Goal: Task Accomplishment & Management: Use online tool/utility

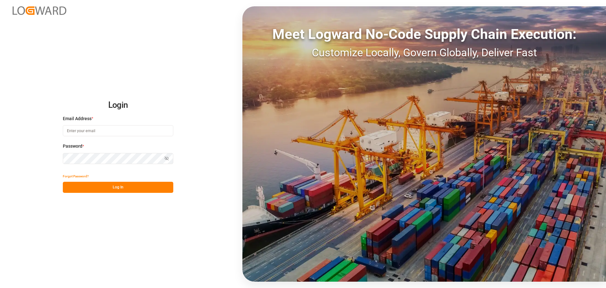
type input "[PERSON_NAME][EMAIL_ADDRESS][PERSON_NAME][DOMAIN_NAME]"
click at [158, 183] on button "Log In" at bounding box center [118, 187] width 111 height 11
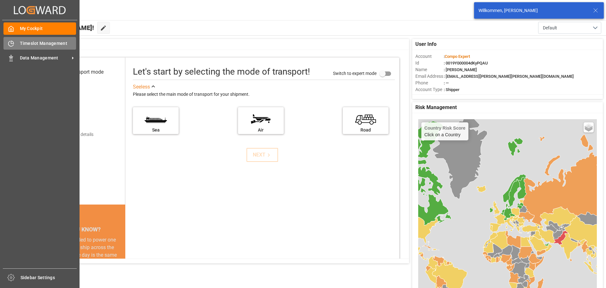
click at [16, 46] on div "Timeslot Management Timeslot Management" at bounding box center [39, 43] width 73 height 12
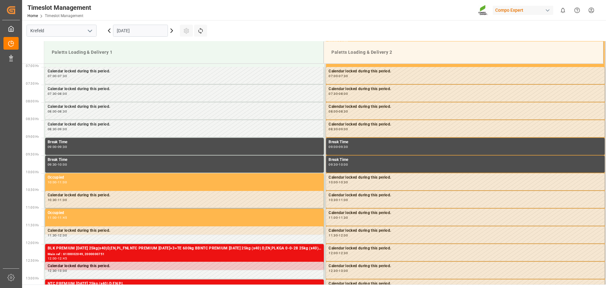
scroll to position [243, 0]
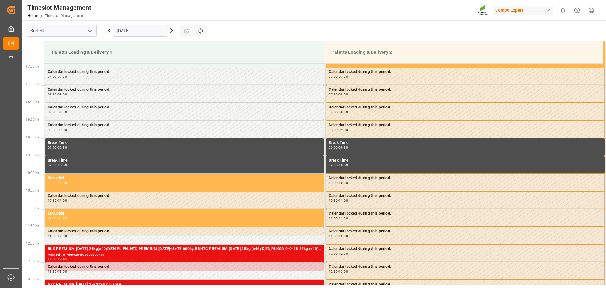
click at [111, 31] on icon at bounding box center [109, 31] width 8 height 8
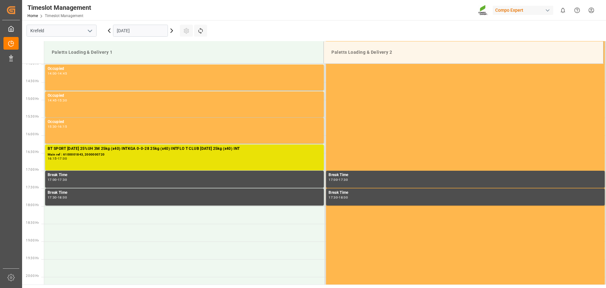
scroll to position [496, 0]
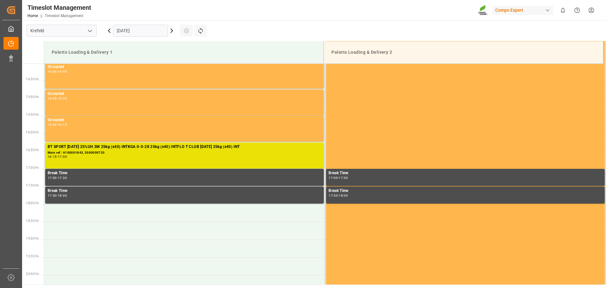
click at [121, 33] on input "[DATE]" at bounding box center [140, 31] width 55 height 12
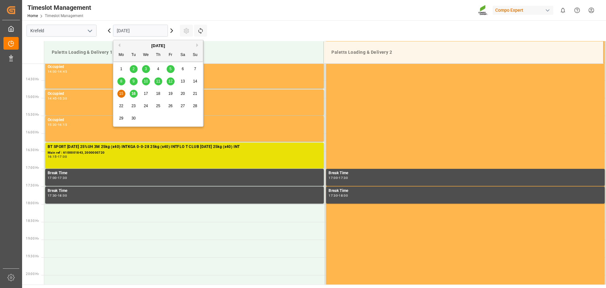
click at [170, 83] on span "12" at bounding box center [170, 81] width 4 height 4
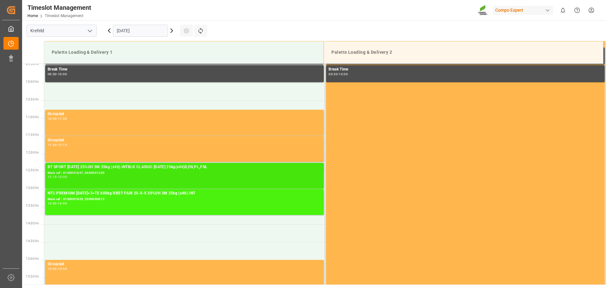
scroll to position [338, 0]
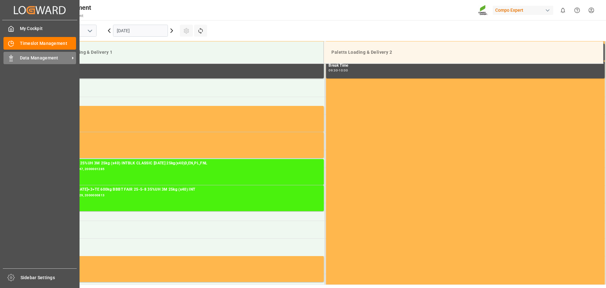
click at [15, 60] on div "Data Management Data Management" at bounding box center [39, 58] width 73 height 12
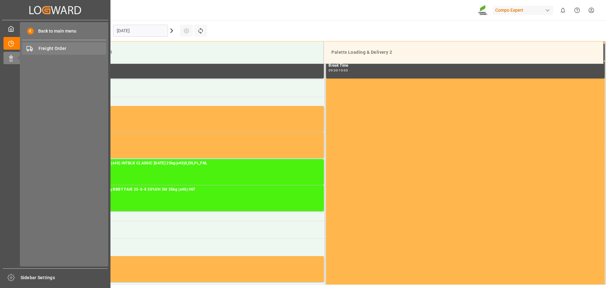
click at [45, 51] on span "Freight Order" at bounding box center [73, 48] width 68 height 7
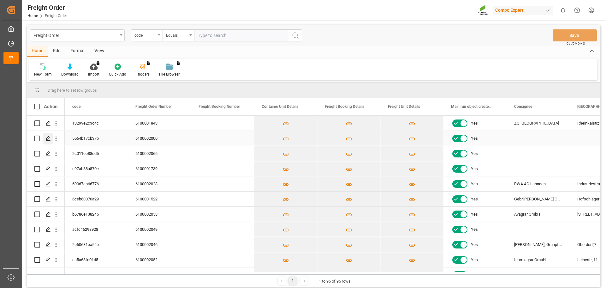
click at [46, 140] on icon "Press SPACE to select this row." at bounding box center [48, 138] width 5 height 5
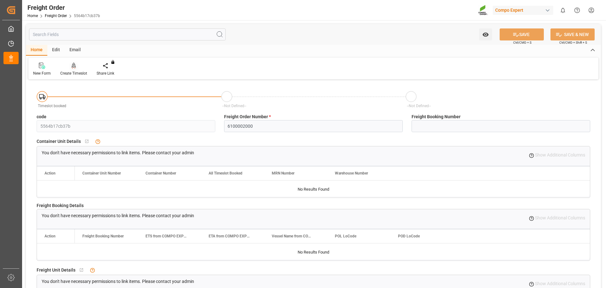
click at [75, 70] on div "Create Timeslot" at bounding box center [74, 69] width 36 height 14
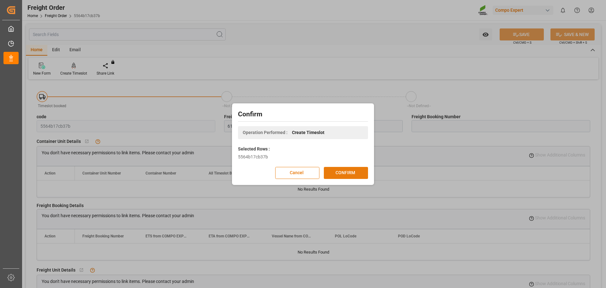
click at [341, 175] on button "CONFIRM" at bounding box center [346, 173] width 44 height 12
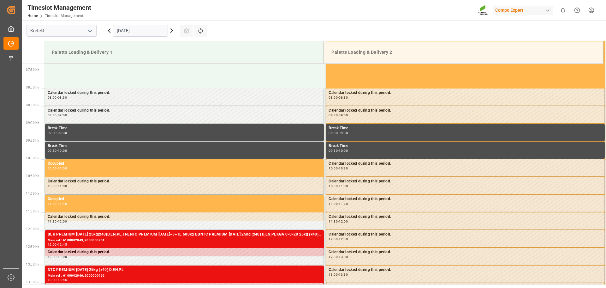
scroll to position [279, 0]
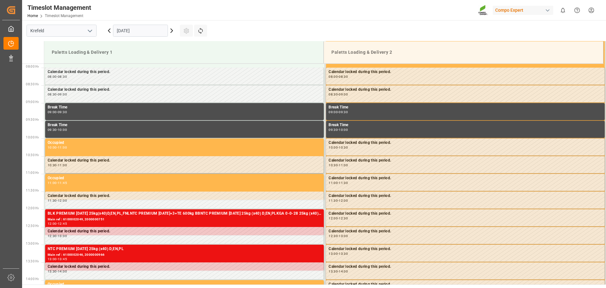
click at [172, 33] on icon at bounding box center [172, 31] width 8 height 8
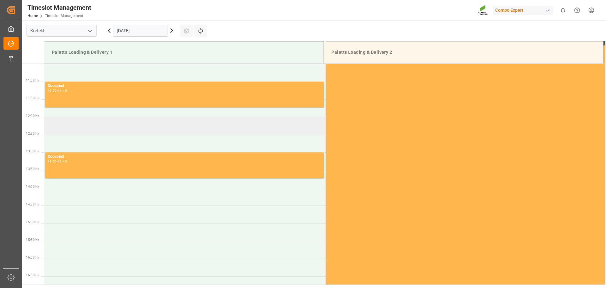
scroll to position [374, 0]
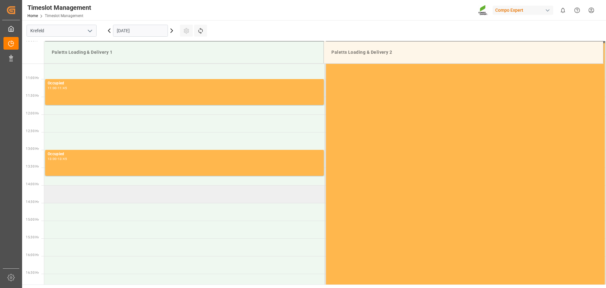
click at [136, 192] on td at bounding box center [184, 194] width 281 height 18
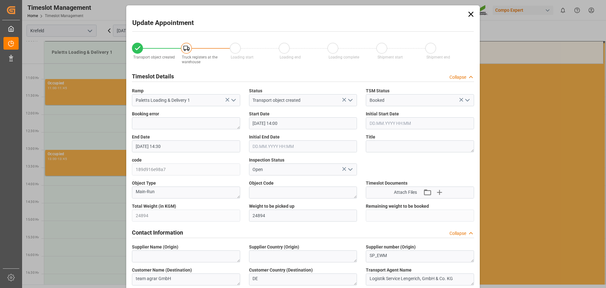
click at [294, 126] on input "17.09.2025 14:00" at bounding box center [303, 123] width 108 height 12
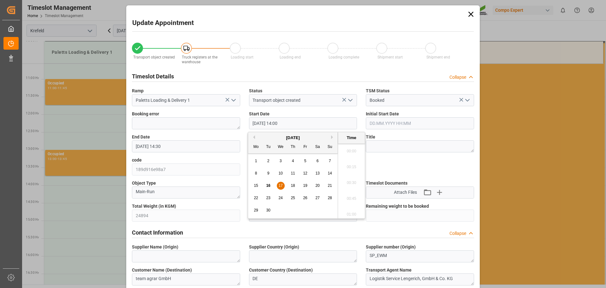
scroll to position [855, 0]
click at [280, 187] on span "17" at bounding box center [281, 185] width 4 height 4
click at [350, 164] on li "13:45" at bounding box center [351, 165] width 27 height 16
type input "17.09.2025 13:45"
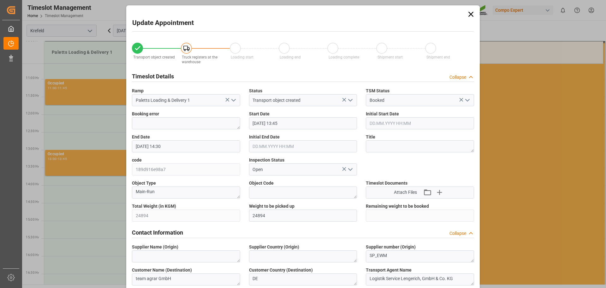
click at [191, 147] on input "17.09.2025 14:30" at bounding box center [186, 146] width 108 height 12
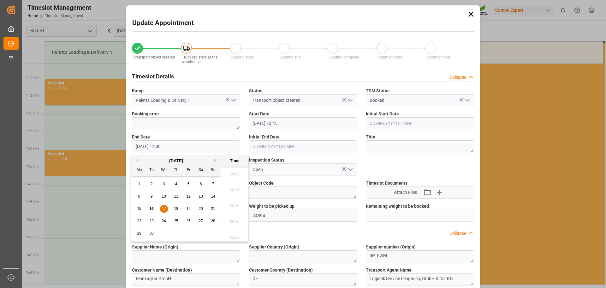
scroll to position [887, 0]
click at [165, 209] on span "17" at bounding box center [164, 208] width 4 height 4
click at [231, 203] on li "14:30" at bounding box center [234, 204] width 27 height 16
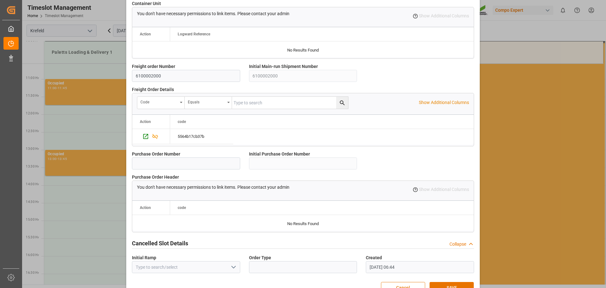
scroll to position [544, 0]
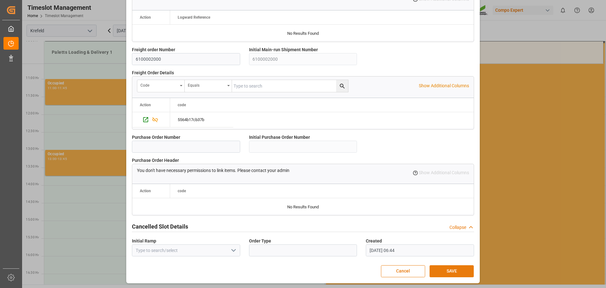
click at [455, 267] on button "SAVE" at bounding box center [452, 271] width 44 height 12
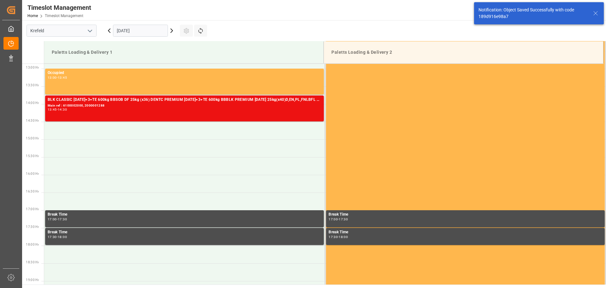
scroll to position [456, 0]
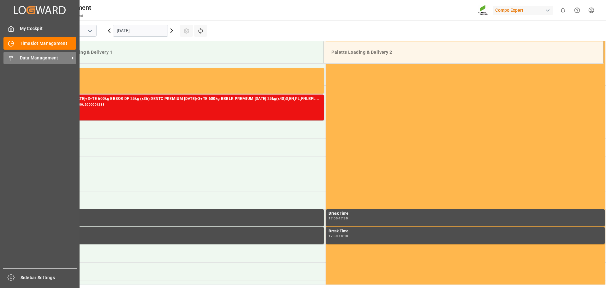
click at [17, 59] on div "Data Management Data Management" at bounding box center [39, 58] width 73 height 12
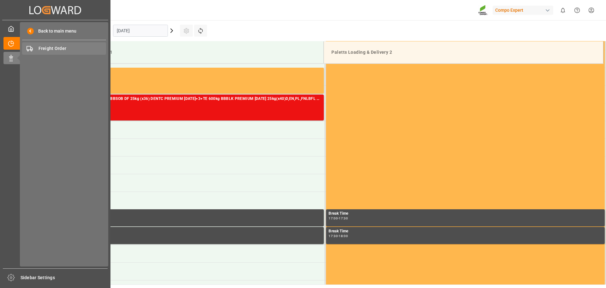
click at [55, 48] on span "Freight Order" at bounding box center [73, 48] width 68 height 7
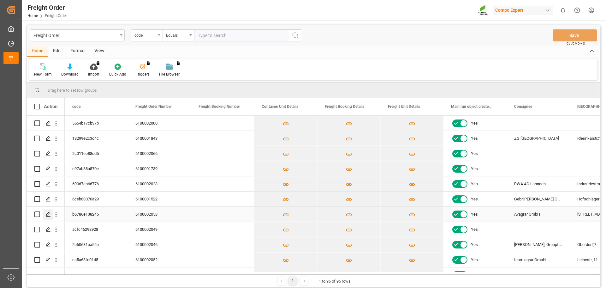
click at [46, 215] on icon "Press SPACE to select this row." at bounding box center [48, 214] width 5 height 5
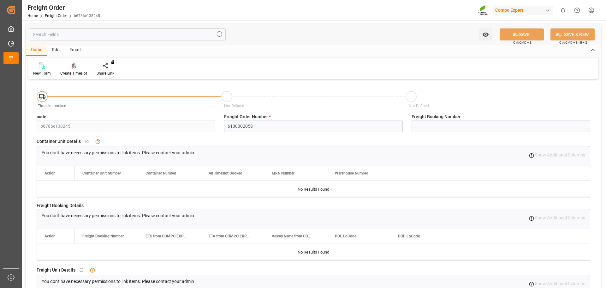
click at [72, 71] on div "Create Timeslot" at bounding box center [73, 73] width 27 height 6
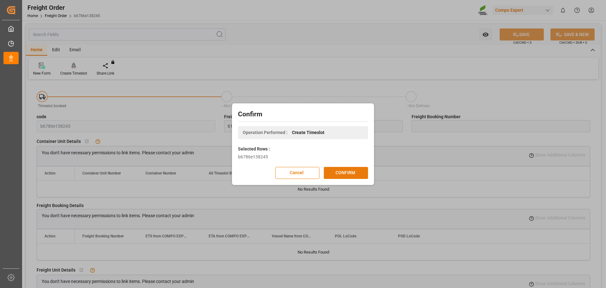
click at [355, 173] on button "CONFIRM" at bounding box center [346, 173] width 44 height 12
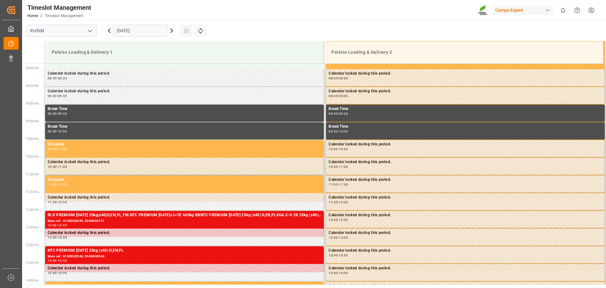
scroll to position [279, 0]
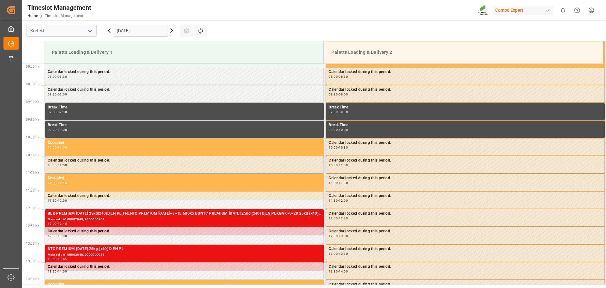
click at [171, 31] on icon at bounding box center [172, 31] width 8 height 8
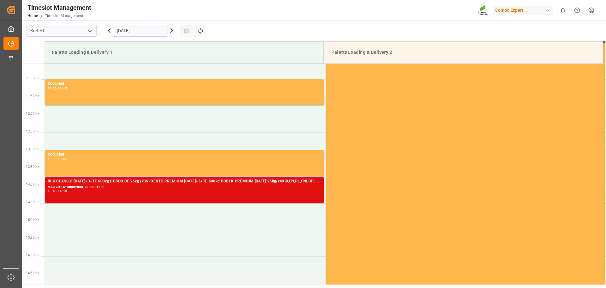
scroll to position [374, 0]
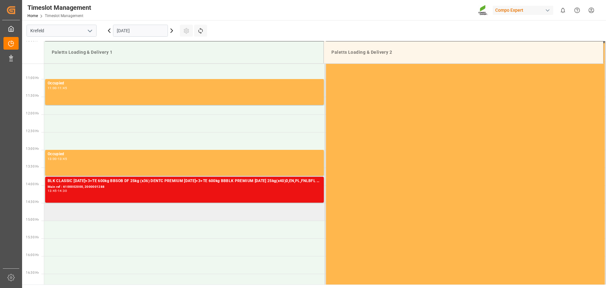
click at [117, 219] on td at bounding box center [184, 212] width 281 height 18
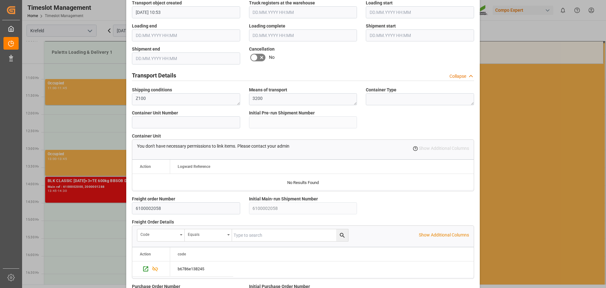
scroll to position [544, 0]
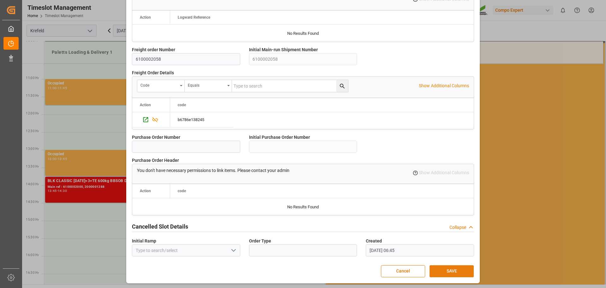
click at [447, 269] on button "SAVE" at bounding box center [452, 271] width 44 height 12
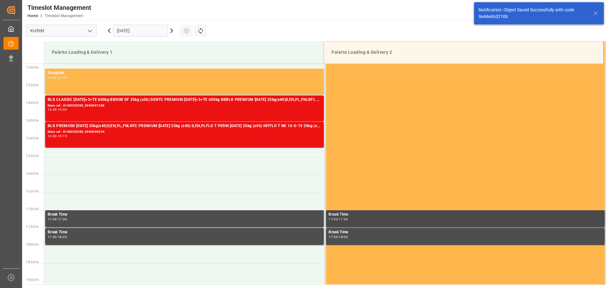
scroll to position [456, 0]
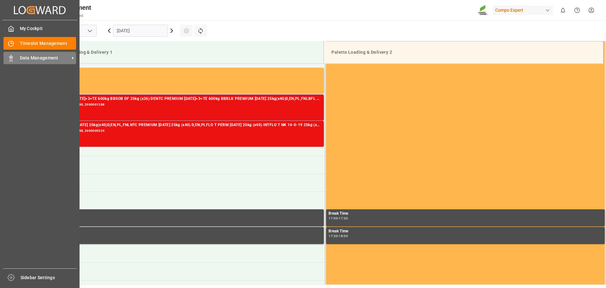
click at [40, 54] on div "Data Management Data Management" at bounding box center [39, 58] width 73 height 12
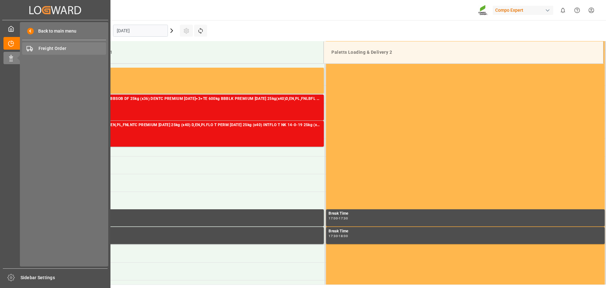
click at [50, 48] on span "Freight Order" at bounding box center [73, 48] width 68 height 7
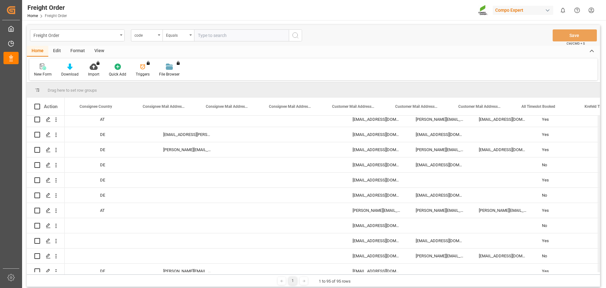
scroll to position [0, 770]
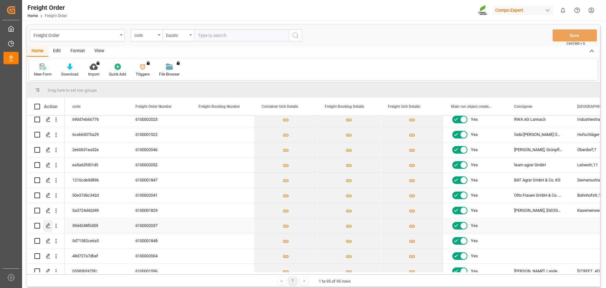
click at [45, 228] on div "Press SPACE to select this row." at bounding box center [47, 226] width 9 height 12
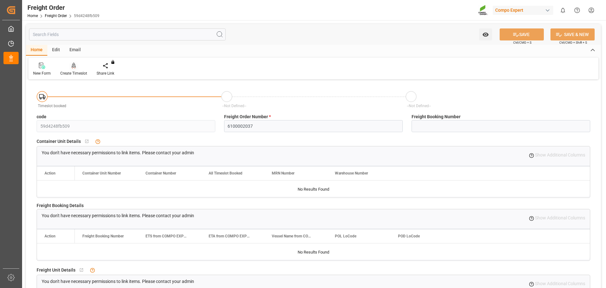
click at [72, 71] on div "Create Timeslot" at bounding box center [73, 73] width 27 height 6
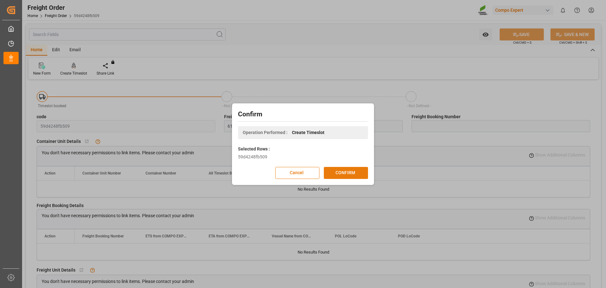
click at [340, 171] on button "CONFIRM" at bounding box center [346, 173] width 44 height 12
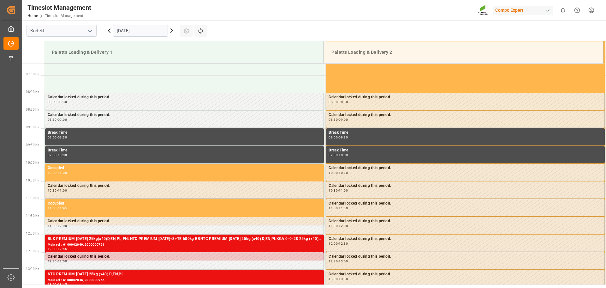
scroll to position [279, 0]
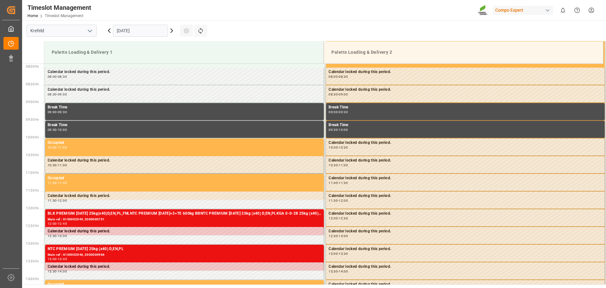
click at [172, 33] on icon at bounding box center [172, 31] width 8 height 8
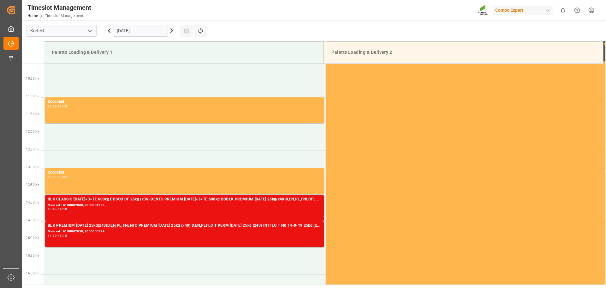
scroll to position [437, 0]
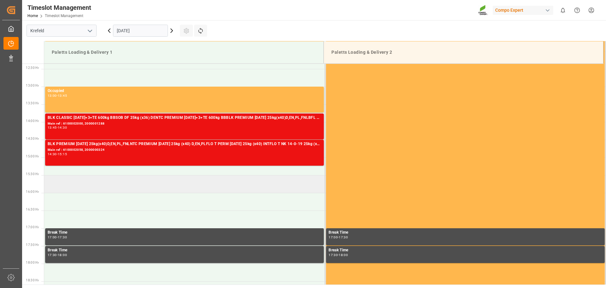
click at [129, 181] on td at bounding box center [184, 184] width 281 height 18
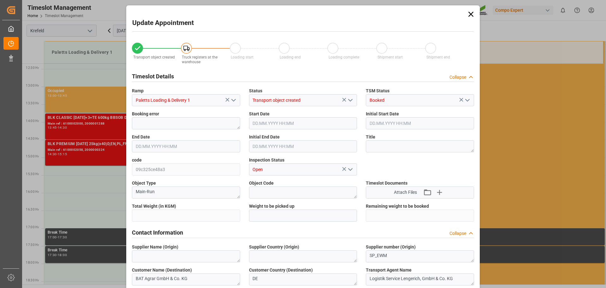
type input "22492.4"
type input "0"
type input "17.09.2025 15:30"
type input "17.09.2025 16:00"
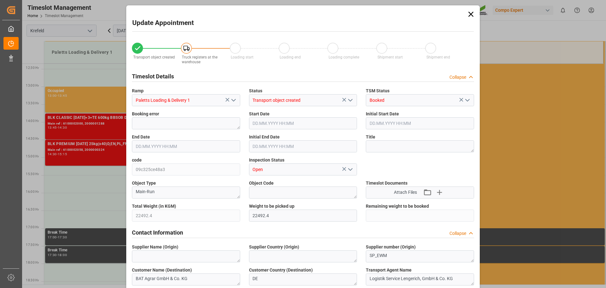
type input "12.09.2025 13:11"
type input "16.09.2025 06:58"
click at [287, 124] on input "17.09.2025 15:30" at bounding box center [303, 123] width 108 height 12
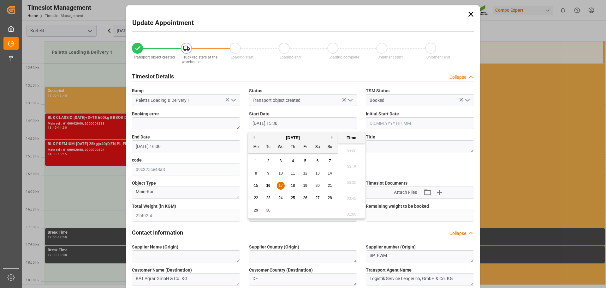
scroll to position [950, 0]
click at [279, 185] on span "17" at bounding box center [281, 185] width 4 height 4
click at [348, 167] on li "15:15" at bounding box center [351, 165] width 27 height 16
type input "17.09.2025 15:15"
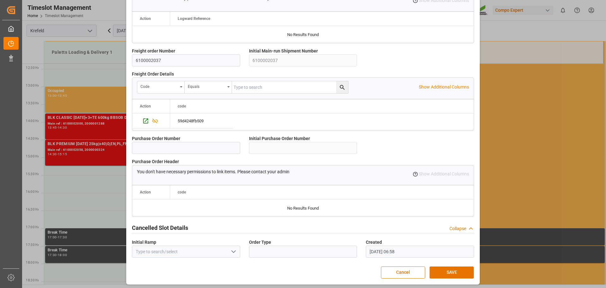
scroll to position [544, 0]
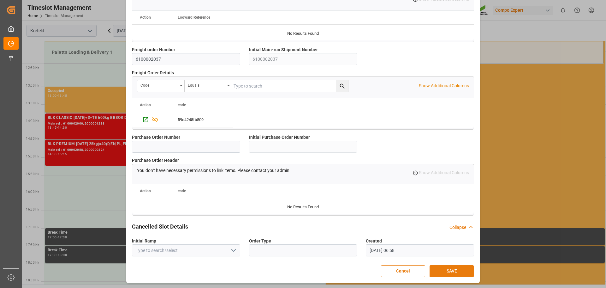
click at [451, 271] on button "SAVE" at bounding box center [452, 271] width 44 height 12
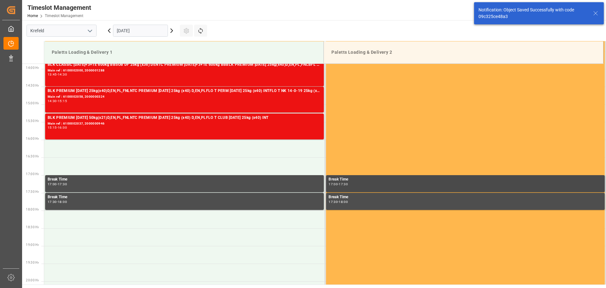
scroll to position [491, 0]
